Goal: Find specific page/section: Find specific page/section

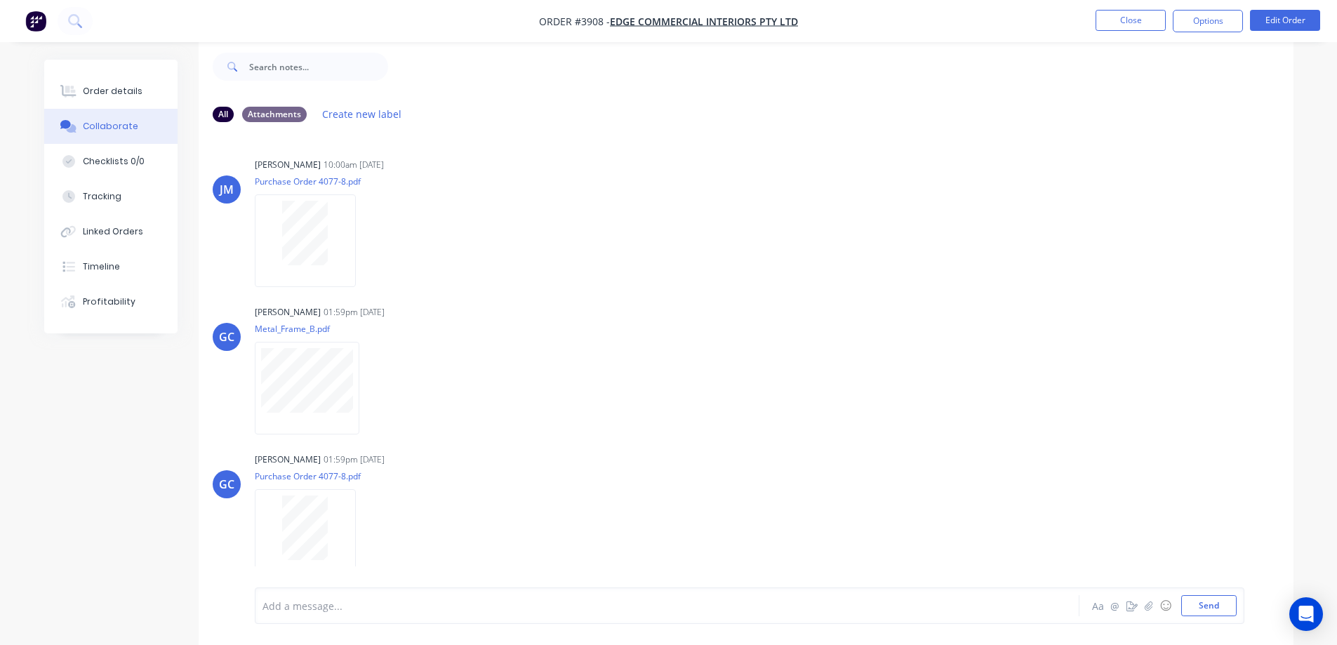
scroll to position [317, 0]
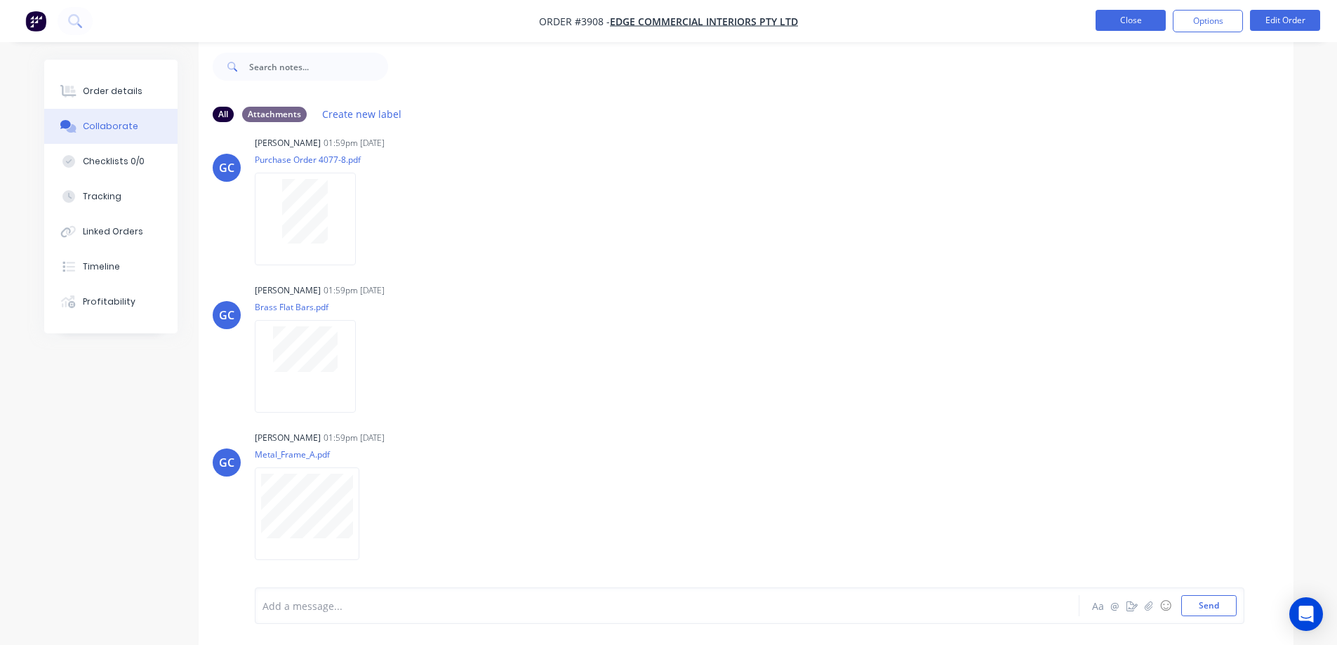
click at [1108, 22] on button "Close" at bounding box center [1131, 20] width 70 height 21
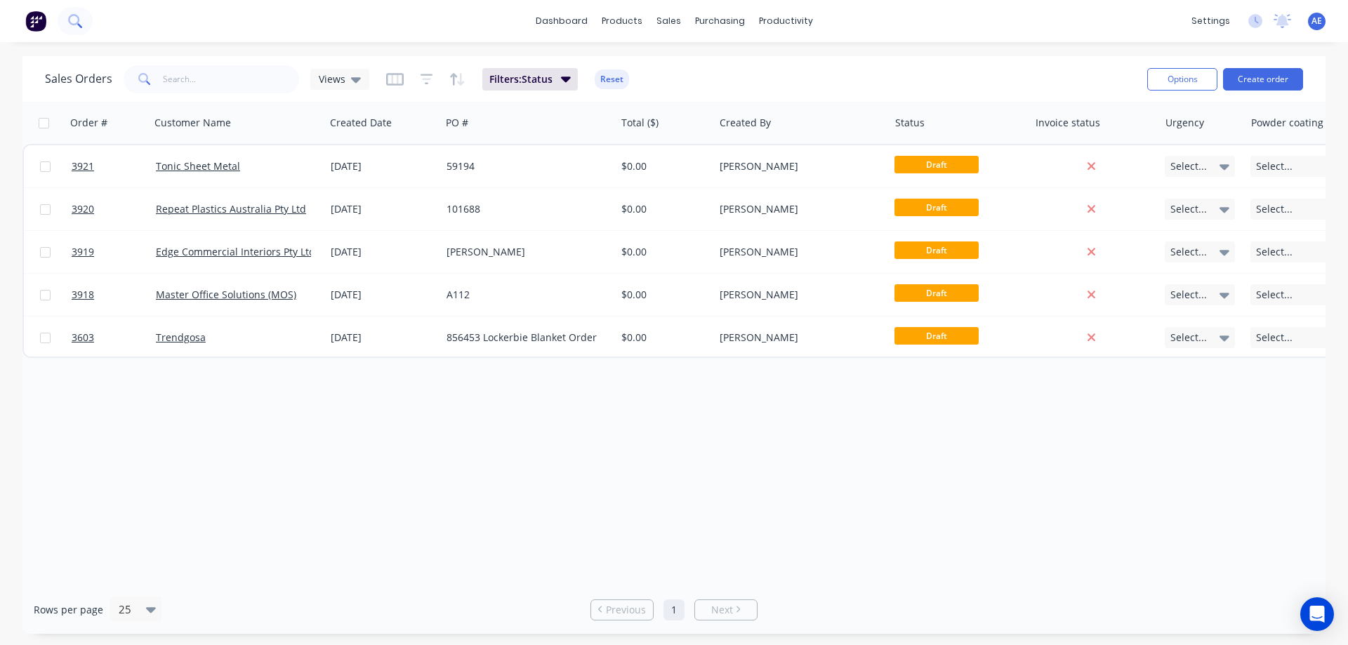
click at [82, 20] on button at bounding box center [75, 21] width 35 height 28
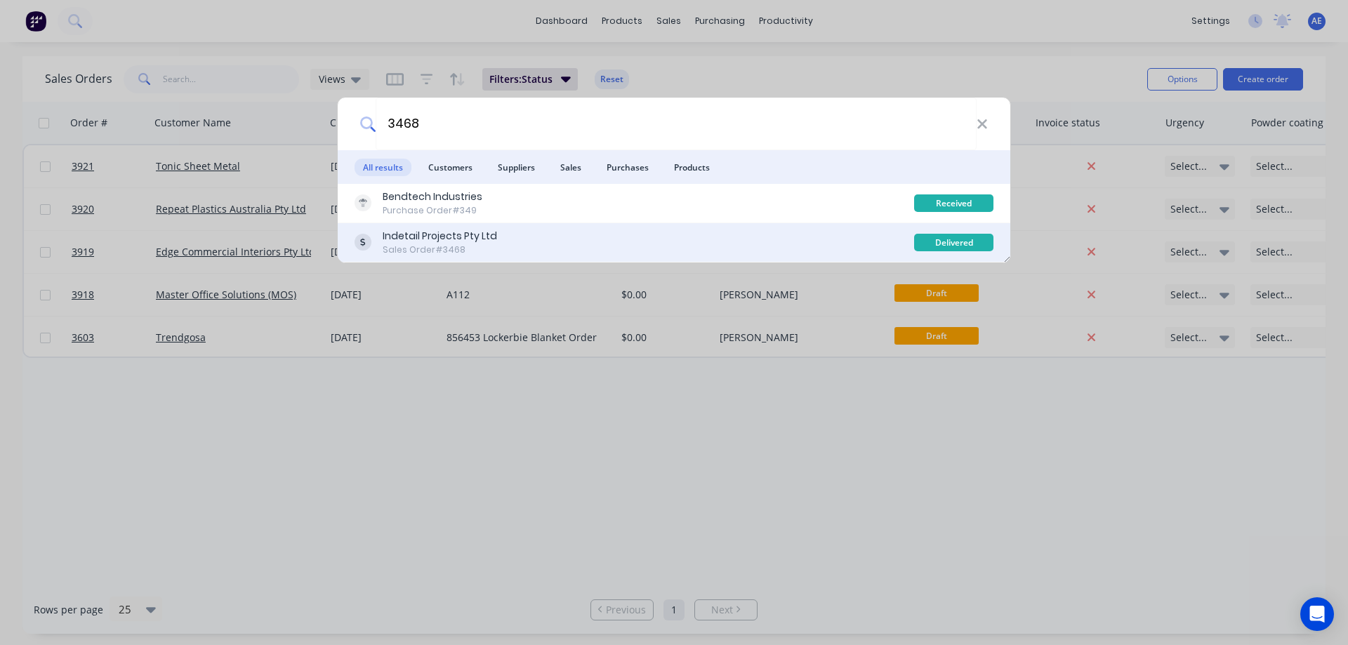
type input "3468"
click at [440, 242] on div "Indetail Projects Pty Ltd" at bounding box center [440, 236] width 114 height 15
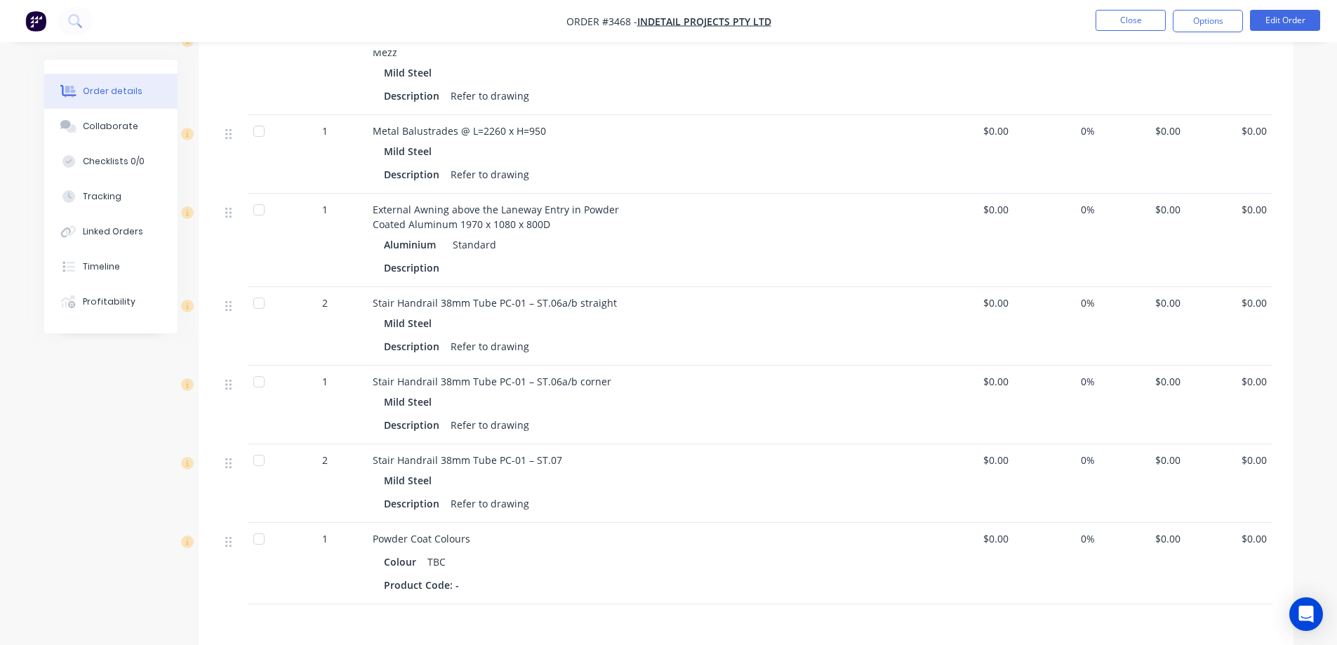
scroll to position [967, 0]
click at [117, 131] on div "Collaborate" at bounding box center [110, 126] width 55 height 13
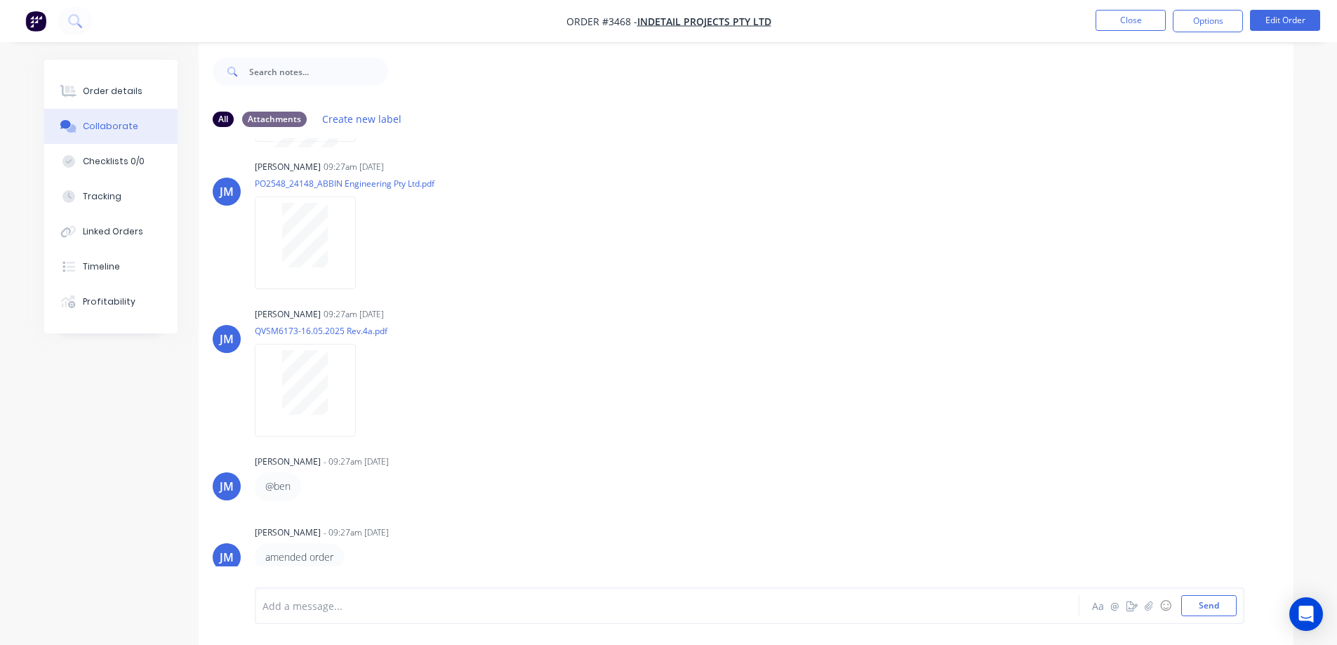
scroll to position [21, 0]
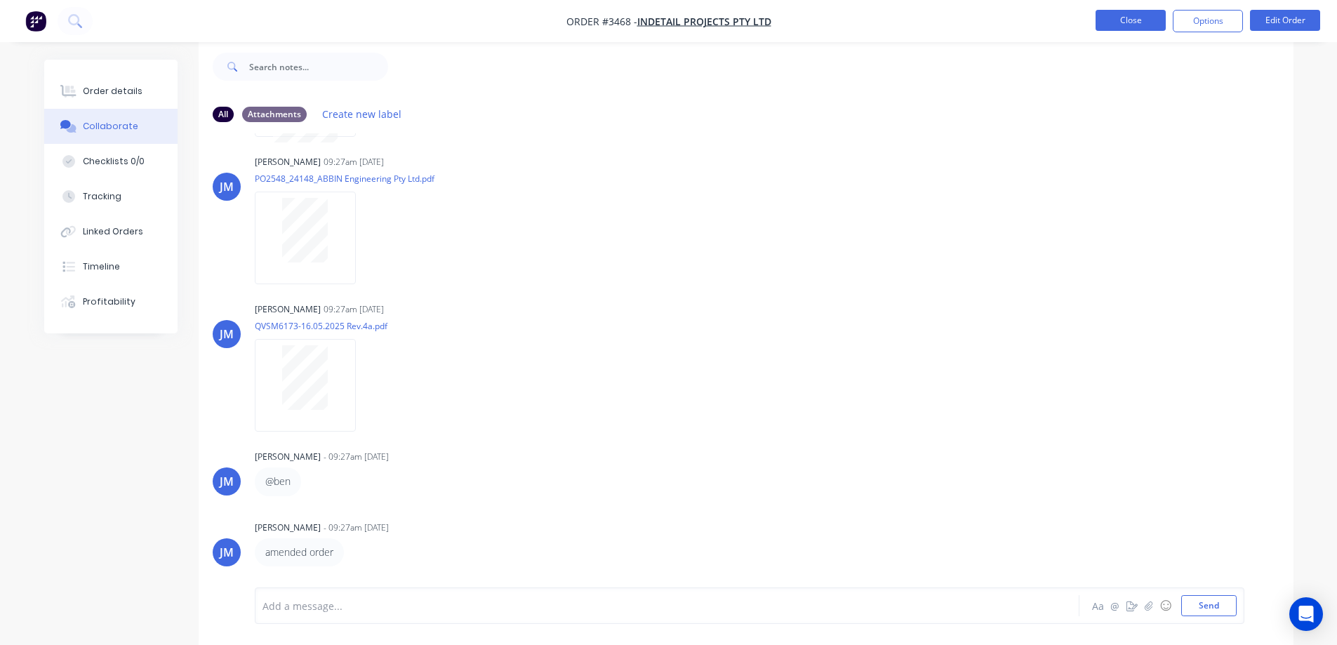
click at [1138, 16] on button "Close" at bounding box center [1131, 20] width 70 height 21
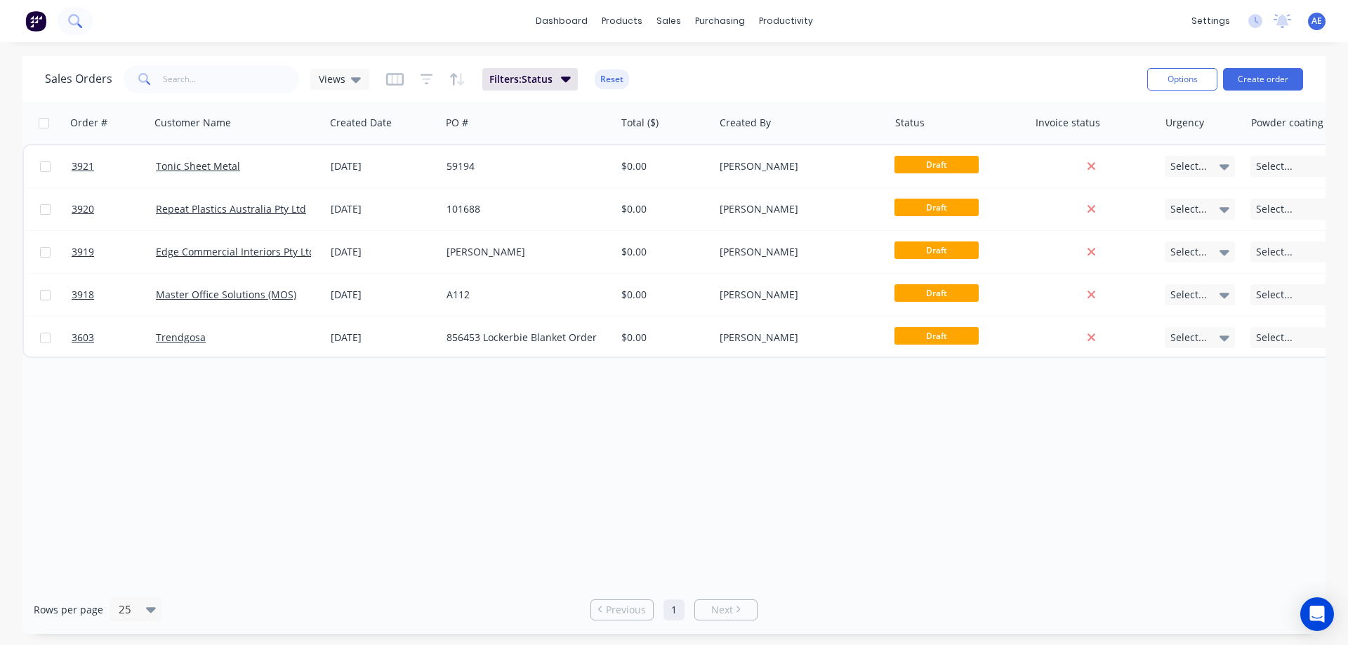
click at [84, 22] on button at bounding box center [75, 21] width 35 height 28
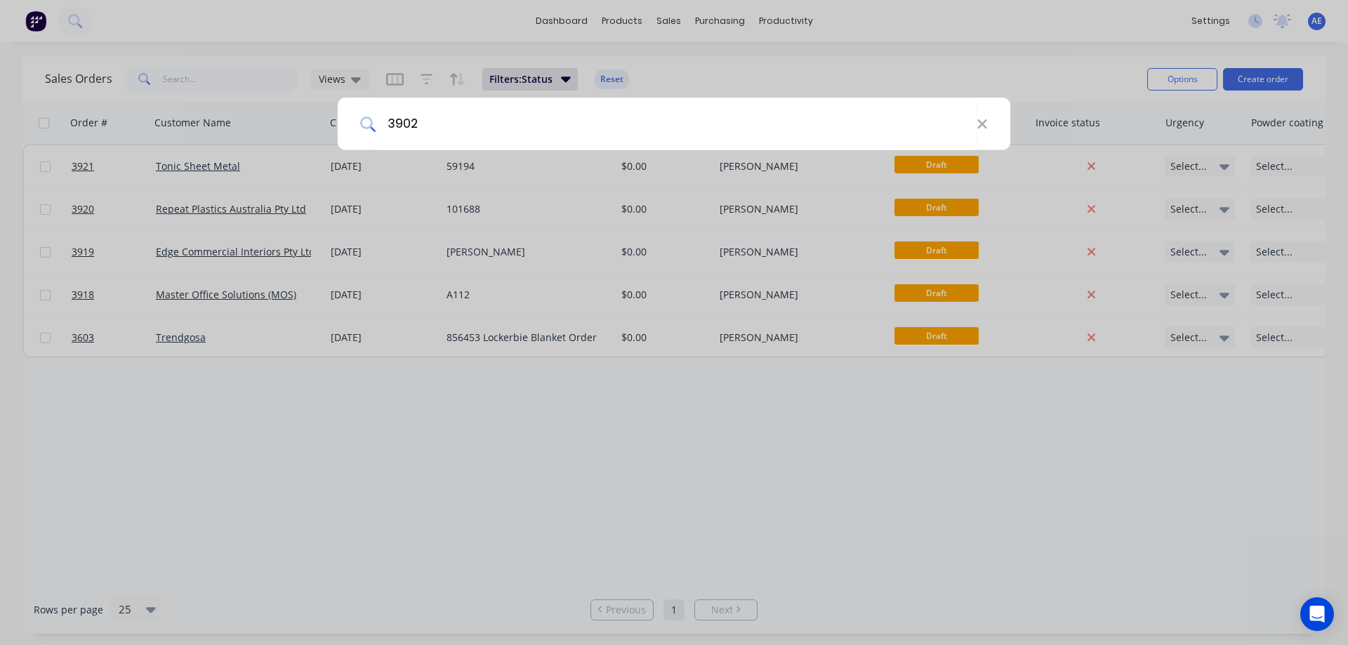
type input "3902"
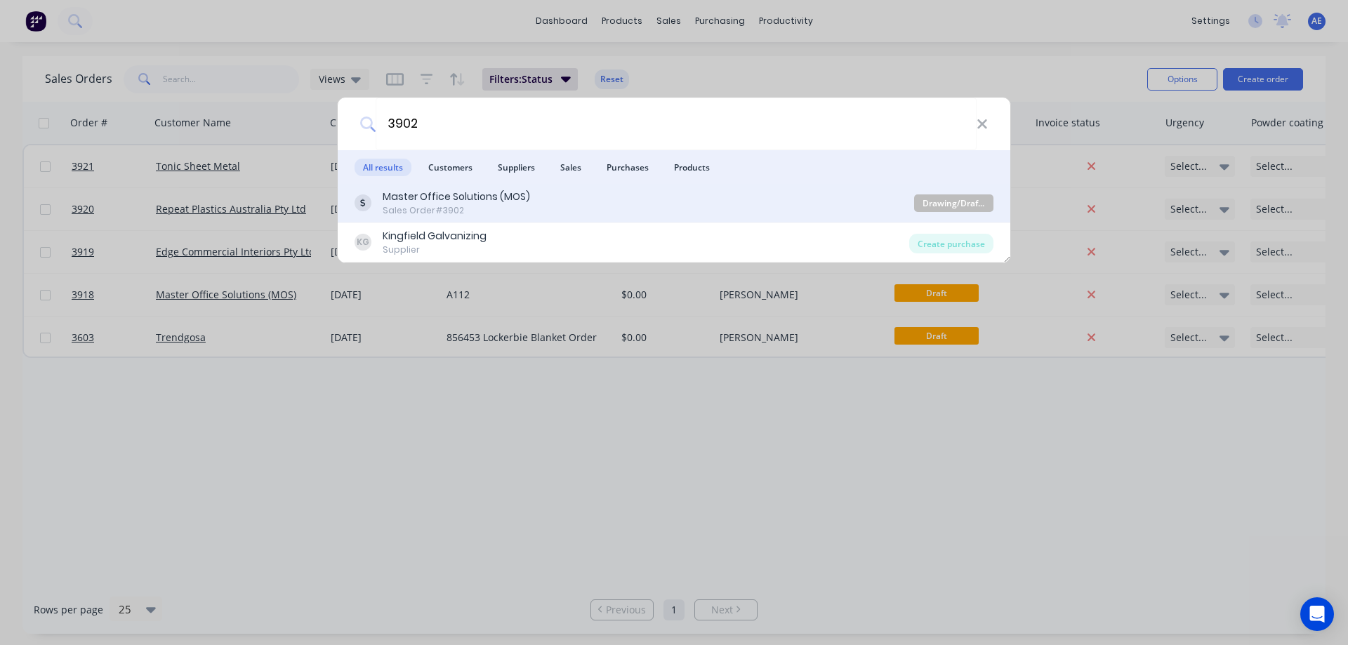
click at [418, 207] on div "Sales Order #3902" at bounding box center [456, 210] width 147 height 13
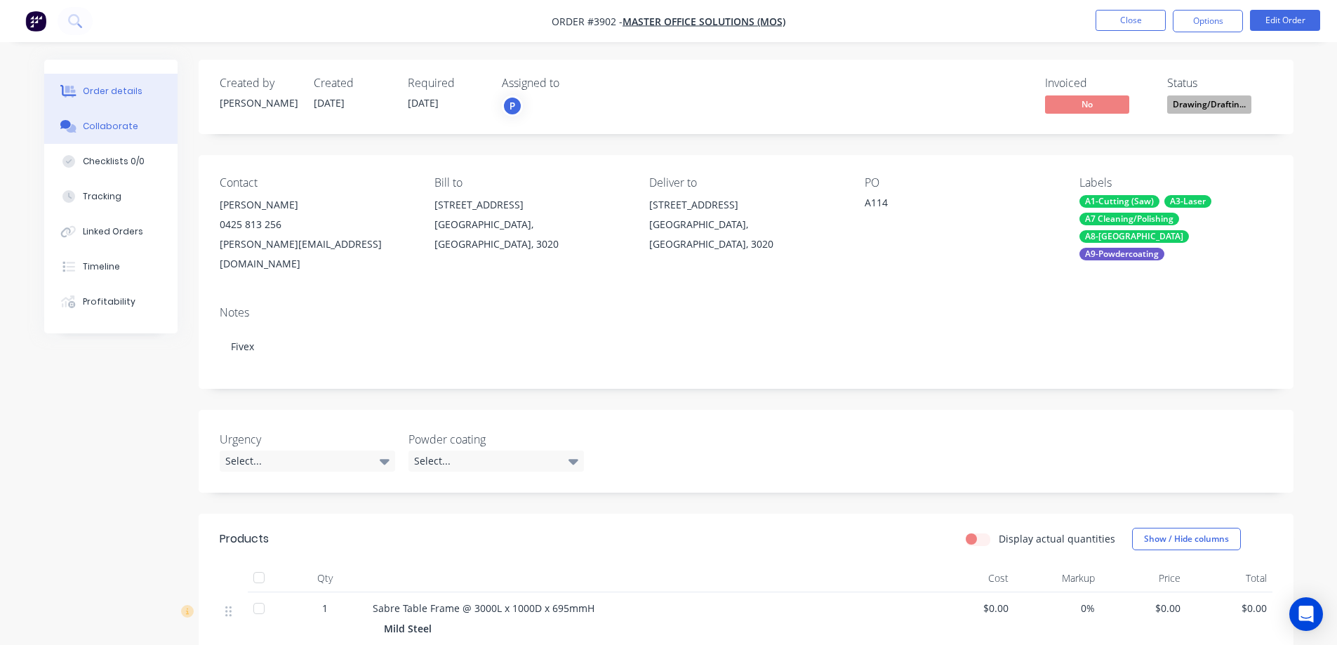
click at [96, 122] on div "Collaborate" at bounding box center [110, 126] width 55 height 13
